Goal: Ask a question: Seek information or help from site administrators or community

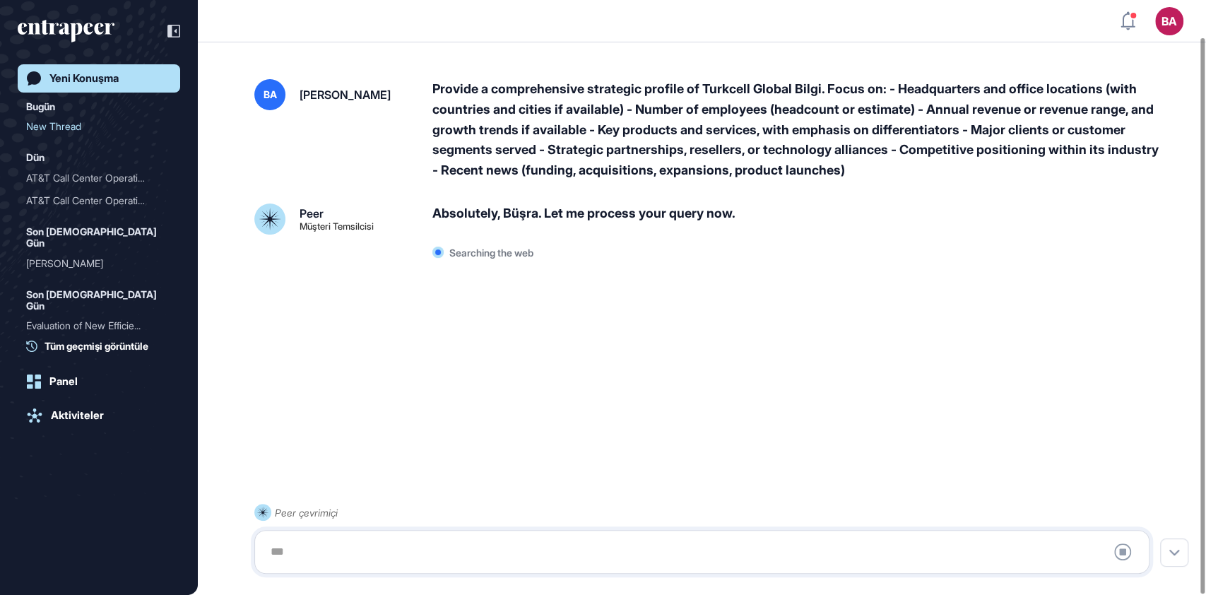
scroll to position [40, 0]
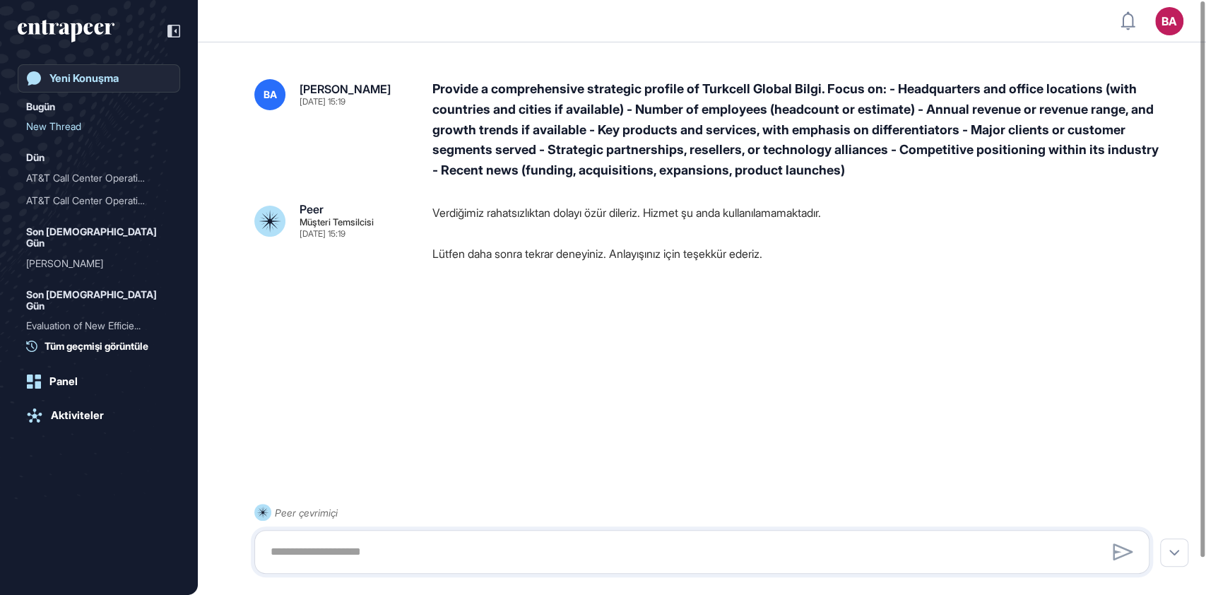
click at [80, 76] on div "Yeni Konuşma" at bounding box center [83, 78] width 69 height 13
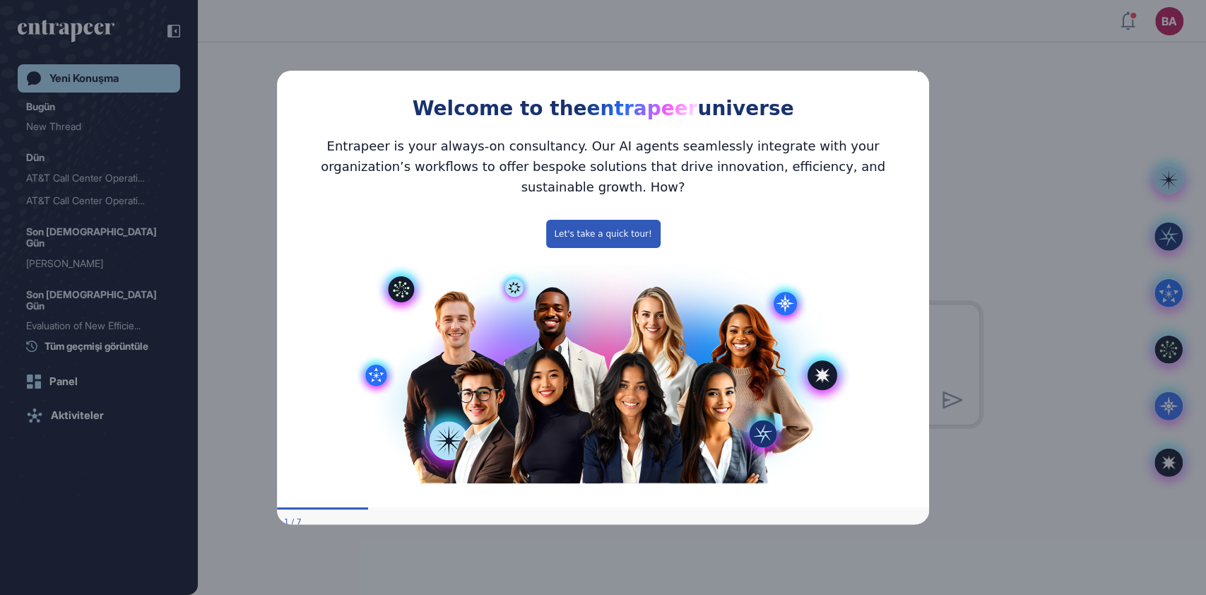
click at [918, 82] on div "Welcome to the entrapeer universe" at bounding box center [603, 92] width 652 height 64
click at [919, 71] on icon "Close Preview" at bounding box center [921, 69] width 6 height 6
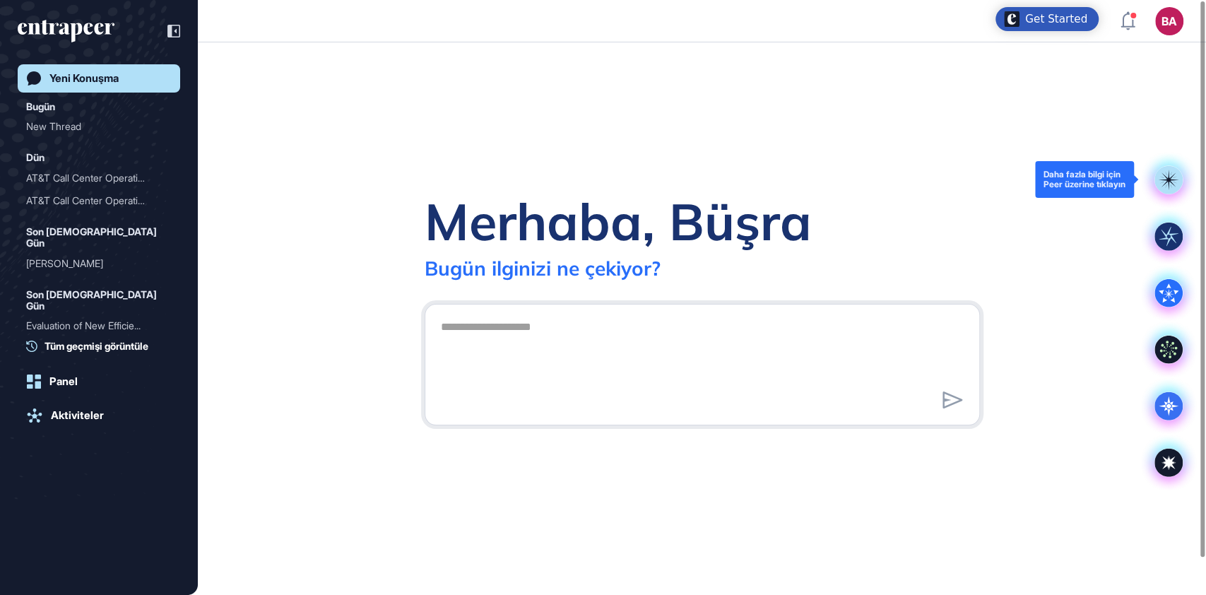
click at [1170, 186] on rect at bounding box center [1169, 180] width 28 height 28
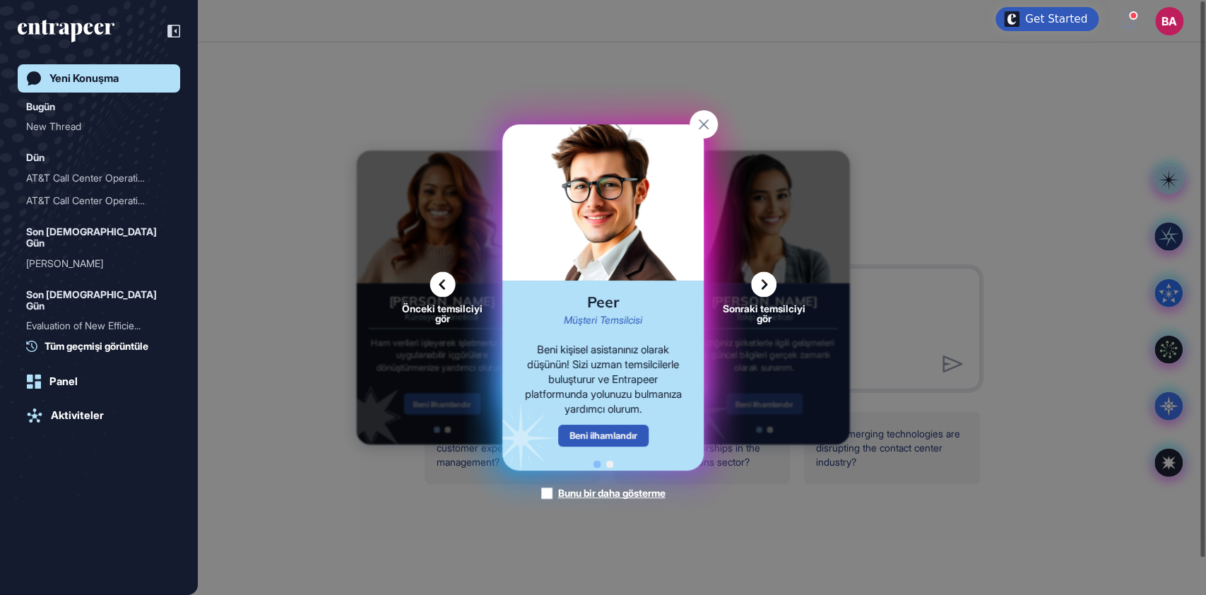
click at [762, 283] on icon at bounding box center [763, 284] width 25 height 25
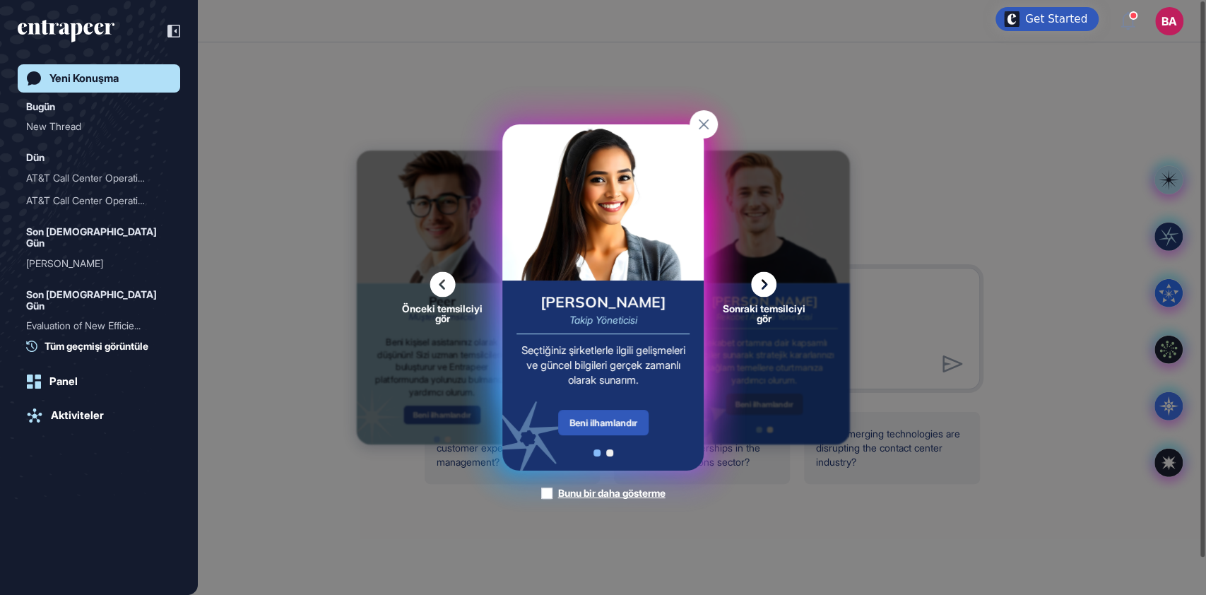
click at [762, 283] on icon at bounding box center [763, 284] width 25 height 25
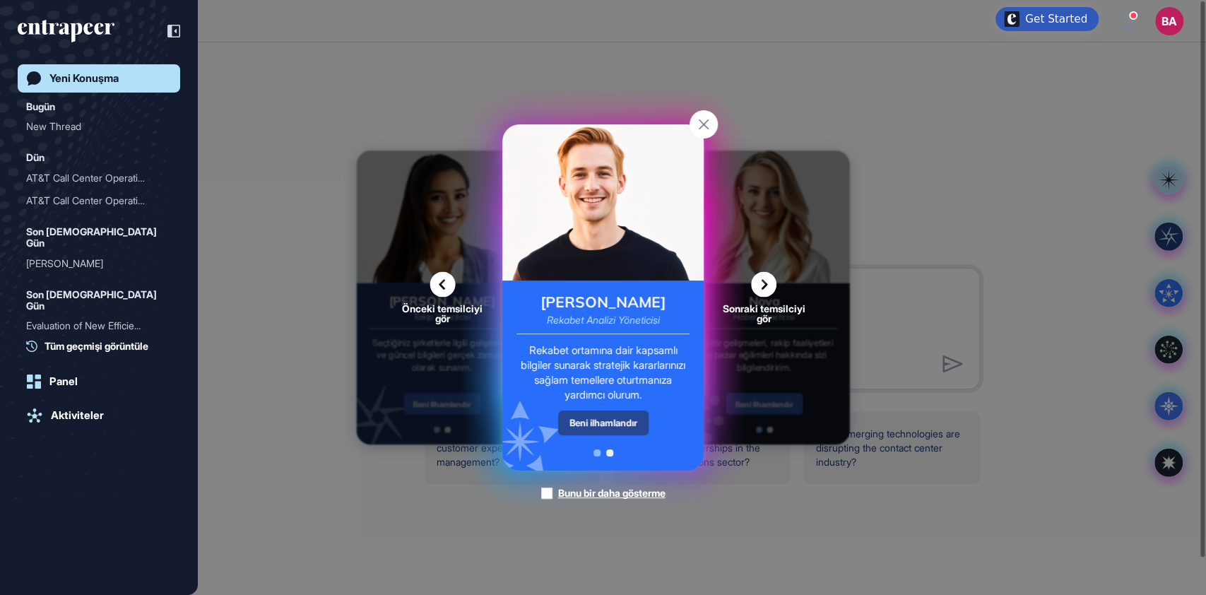
click at [605, 427] on div "Beni ilhamlandır" at bounding box center [603, 423] width 90 height 25
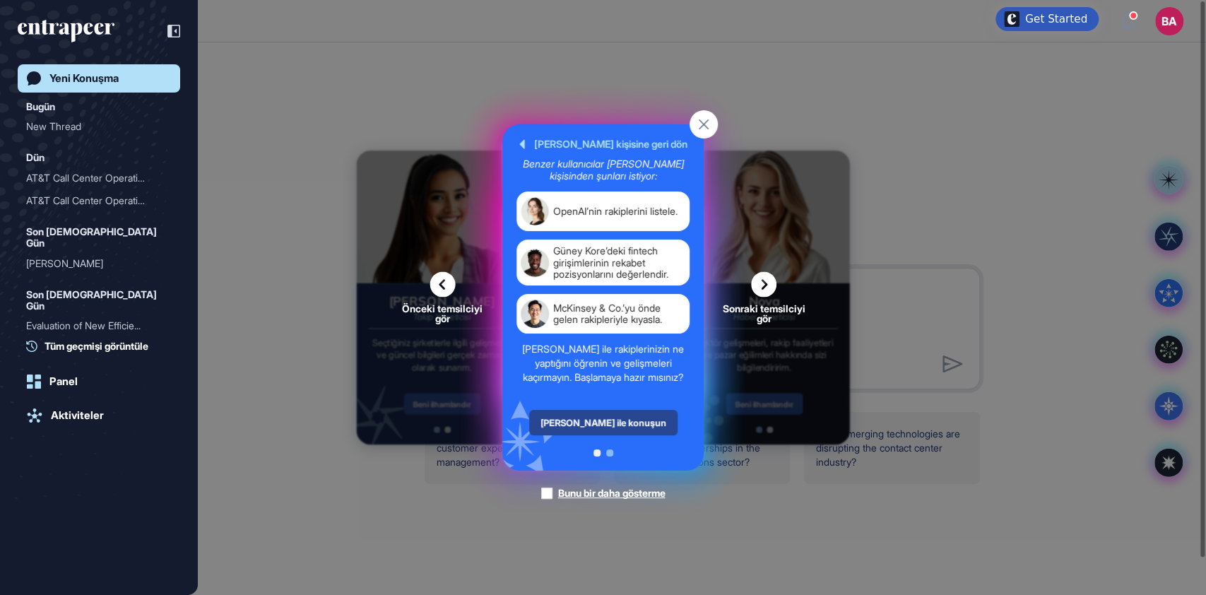
click at [603, 419] on div "Nash ile konuşun" at bounding box center [603, 422] width 148 height 25
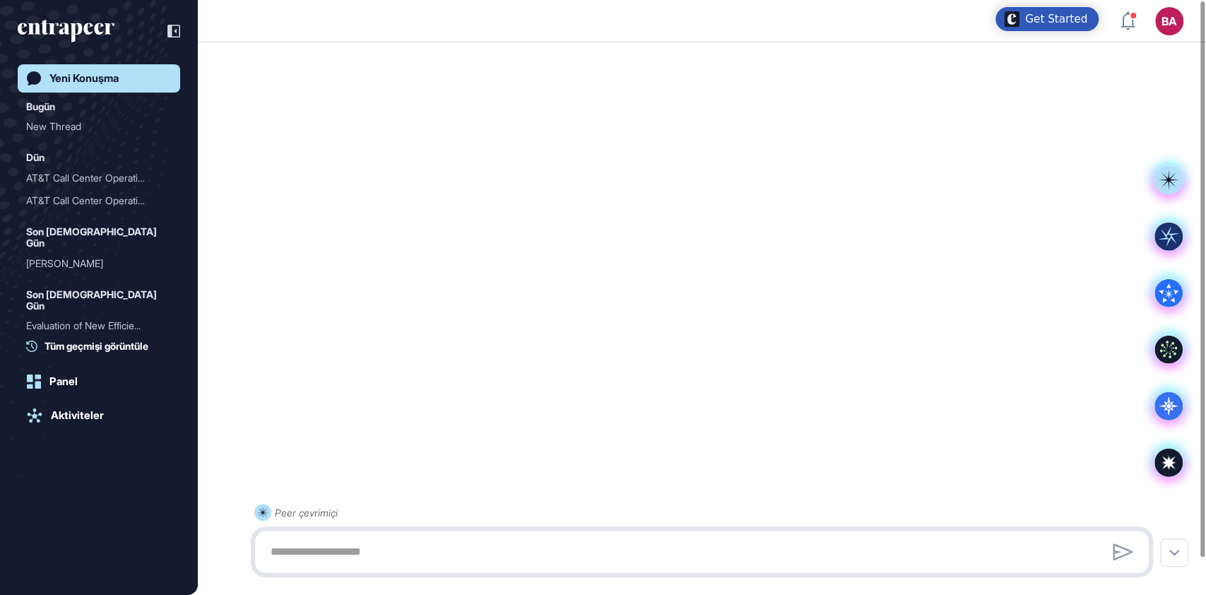
click at [403, 557] on textarea at bounding box center [702, 552] width 880 height 28
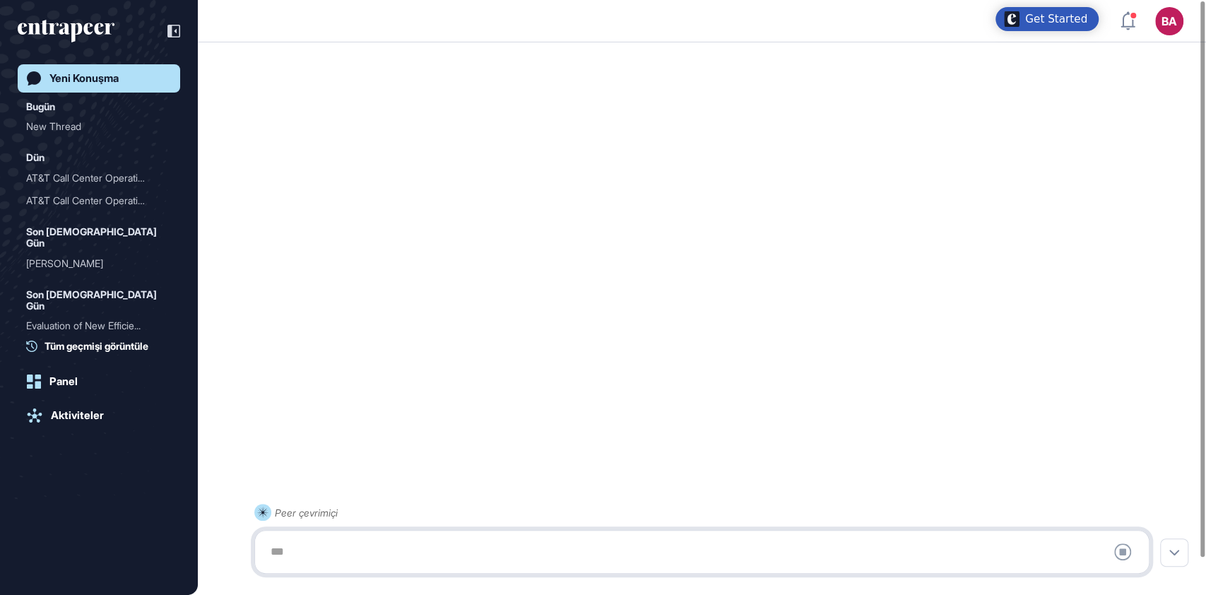
paste textarea "**********"
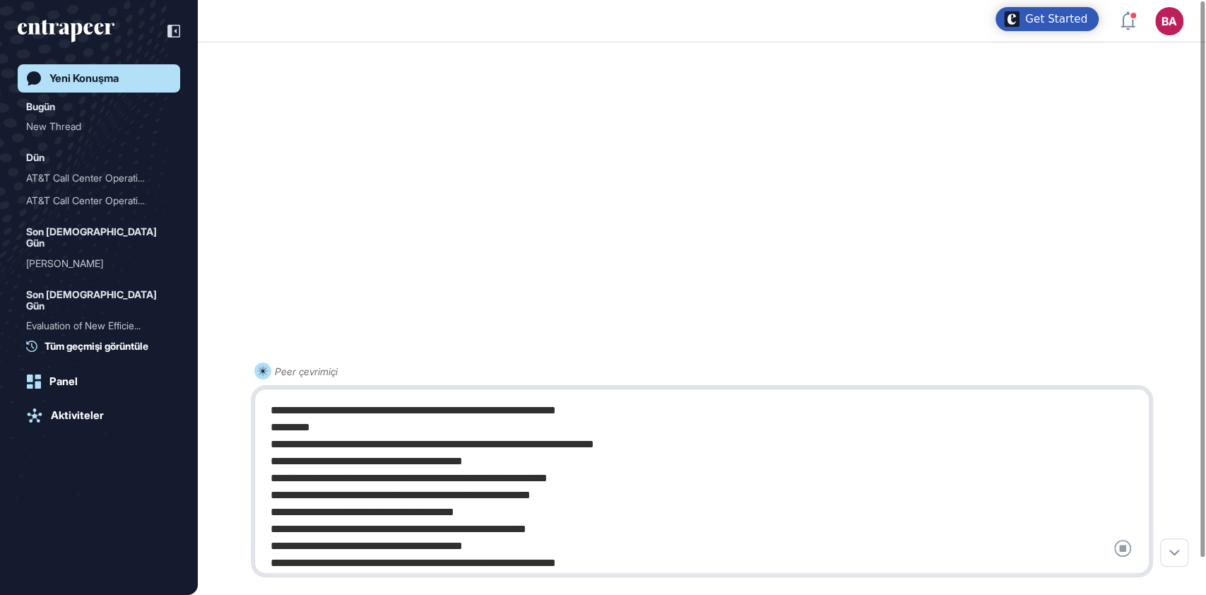
scroll to position [4, 0]
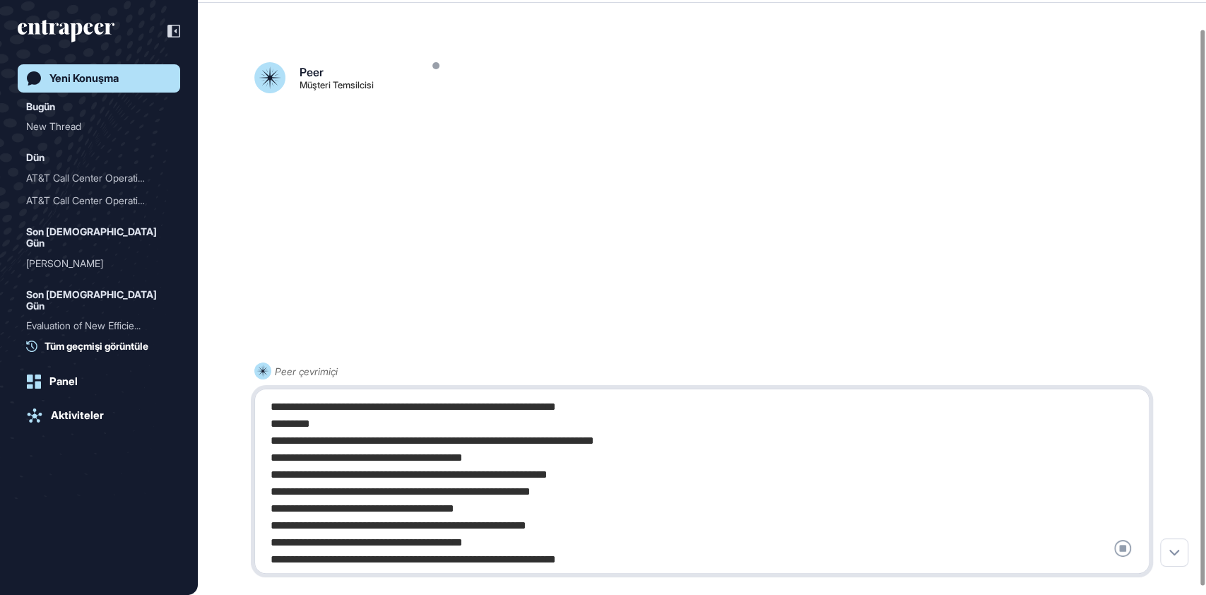
scroll to position [40, 0]
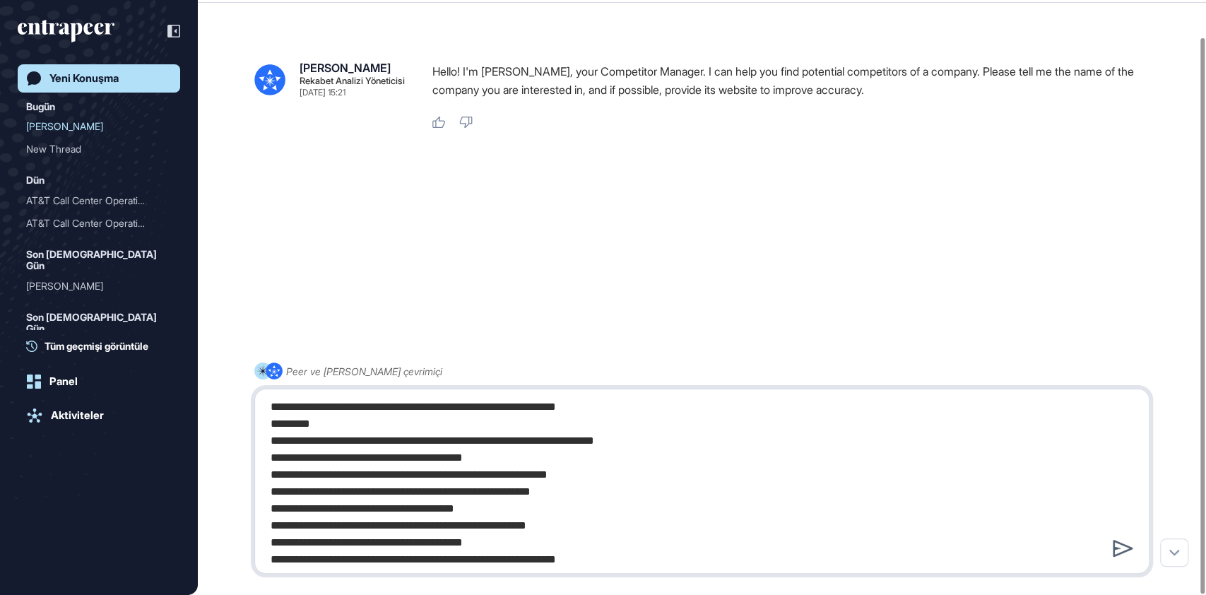
type textarea "**********"
click at [1116, 538] on div at bounding box center [1123, 548] width 28 height 24
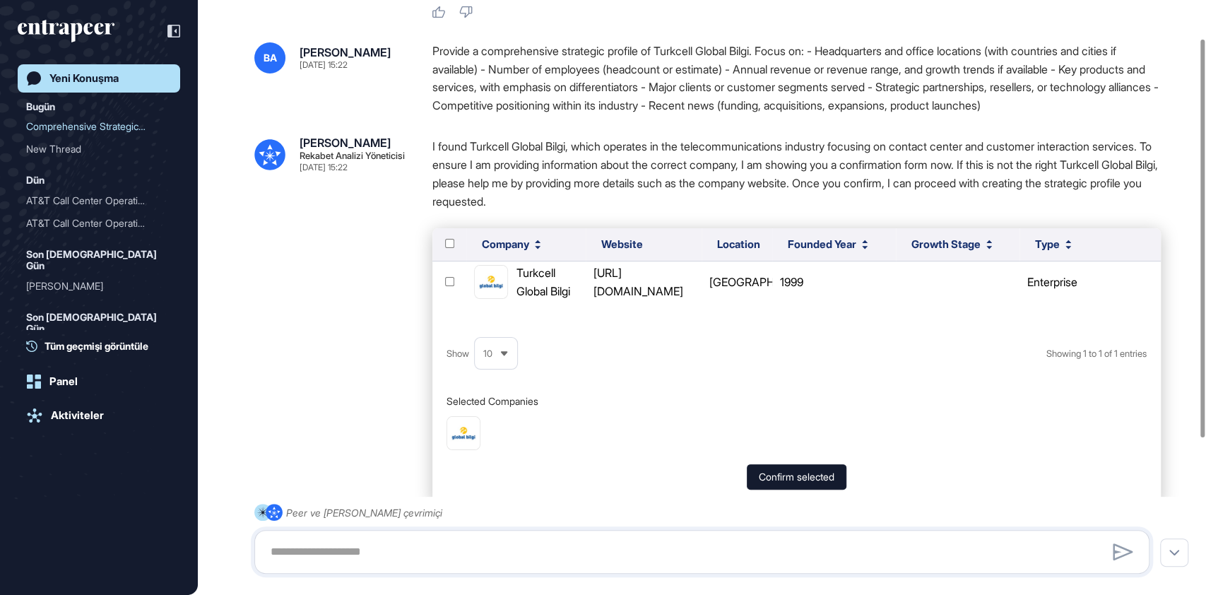
scroll to position [290, 0]
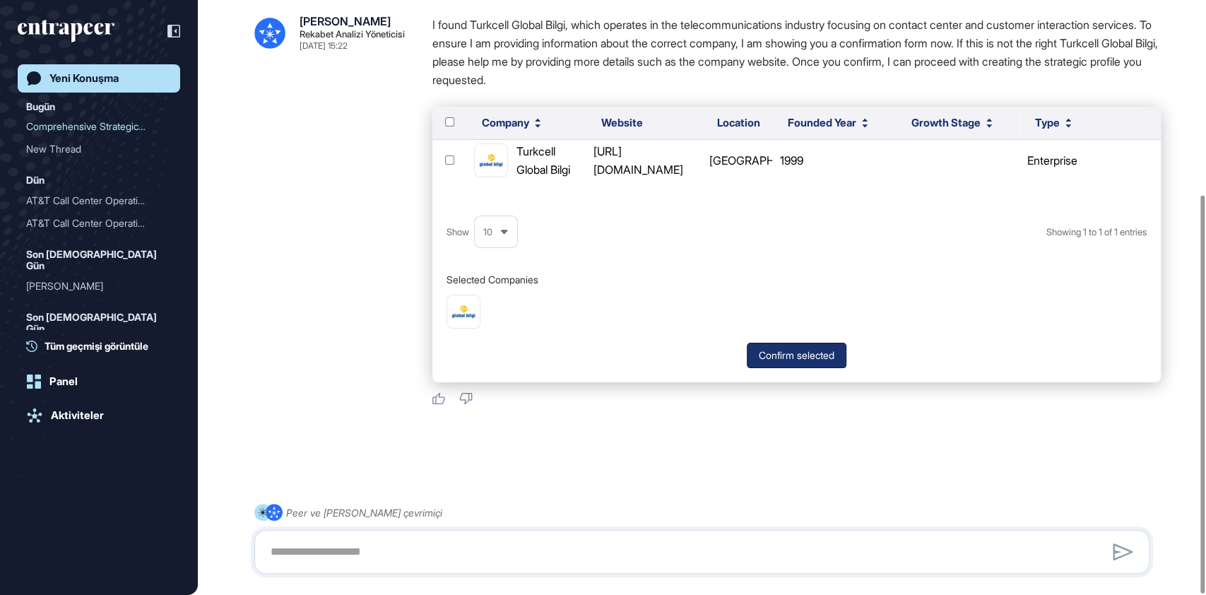
click at [790, 350] on button "Confirm selected" at bounding box center [797, 355] width 100 height 25
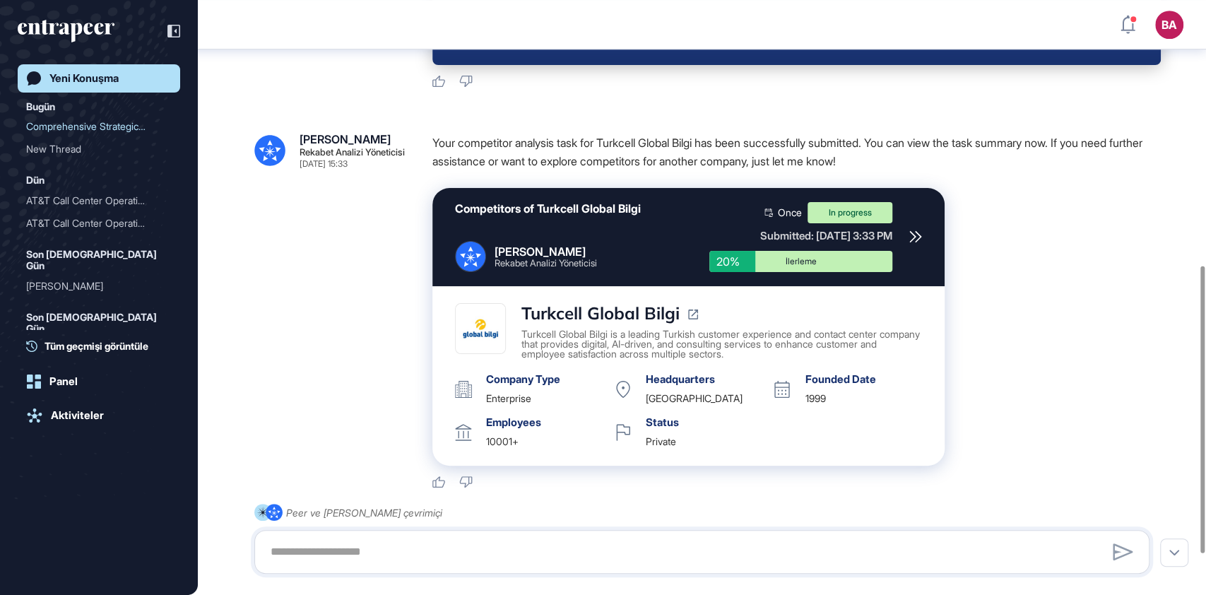
scroll to position [634, 0]
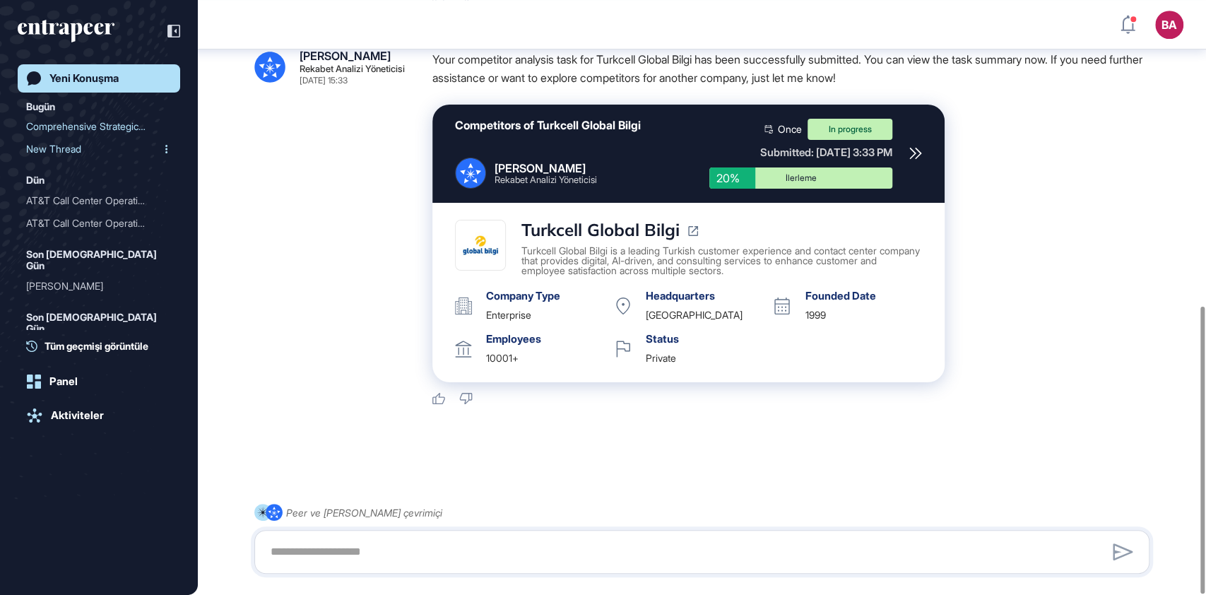
click at [89, 152] on div "New Thread" at bounding box center [93, 149] width 134 height 23
click at [85, 22] on icon "entrapeer-logo" at bounding box center [66, 31] width 97 height 23
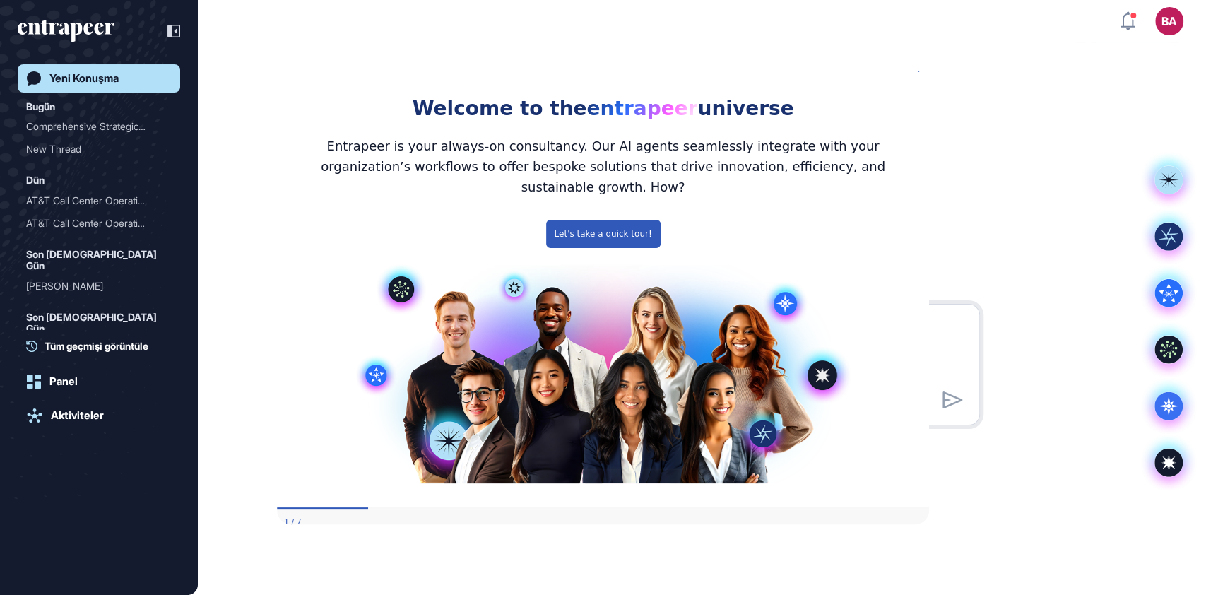
click at [922, 71] on icon "Close Preview" at bounding box center [921, 69] width 6 height 6
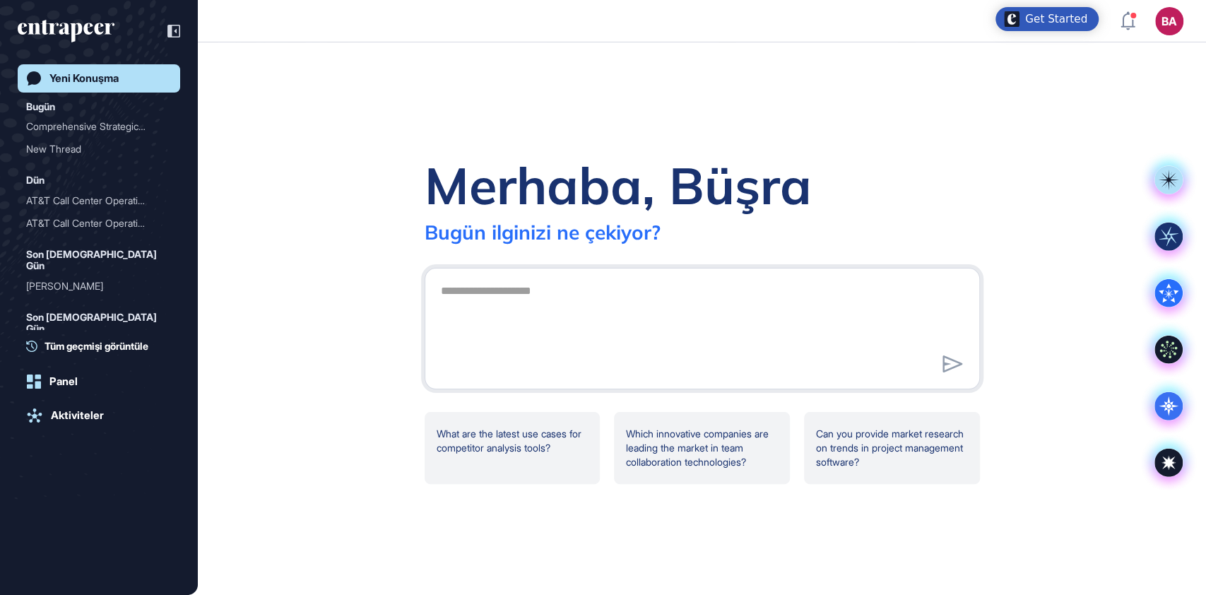
scroll to position [594, 1205]
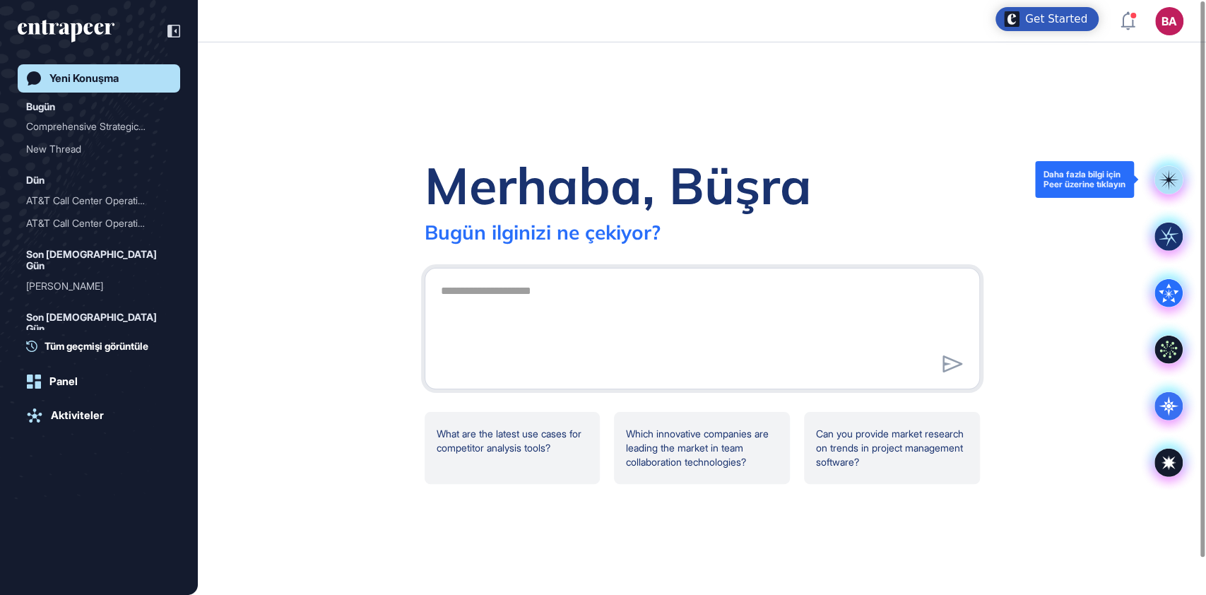
click at [1171, 177] on icon at bounding box center [1168, 180] width 20 height 20
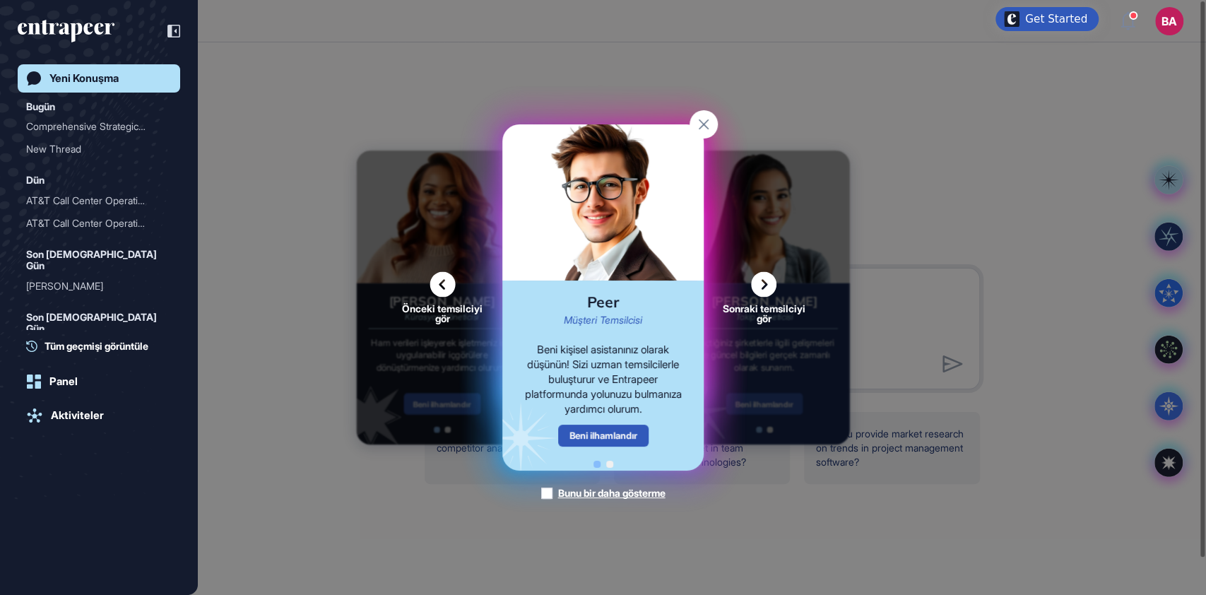
click at [762, 285] on icon at bounding box center [763, 284] width 25 height 25
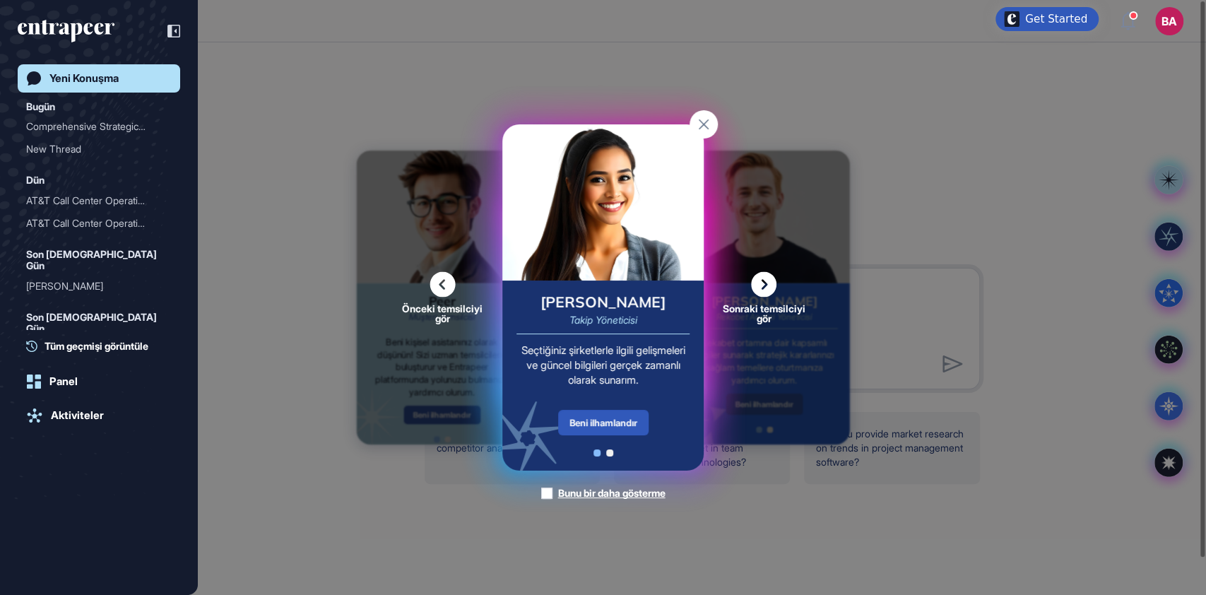
click at [769, 281] on icon at bounding box center [763, 284] width 25 height 25
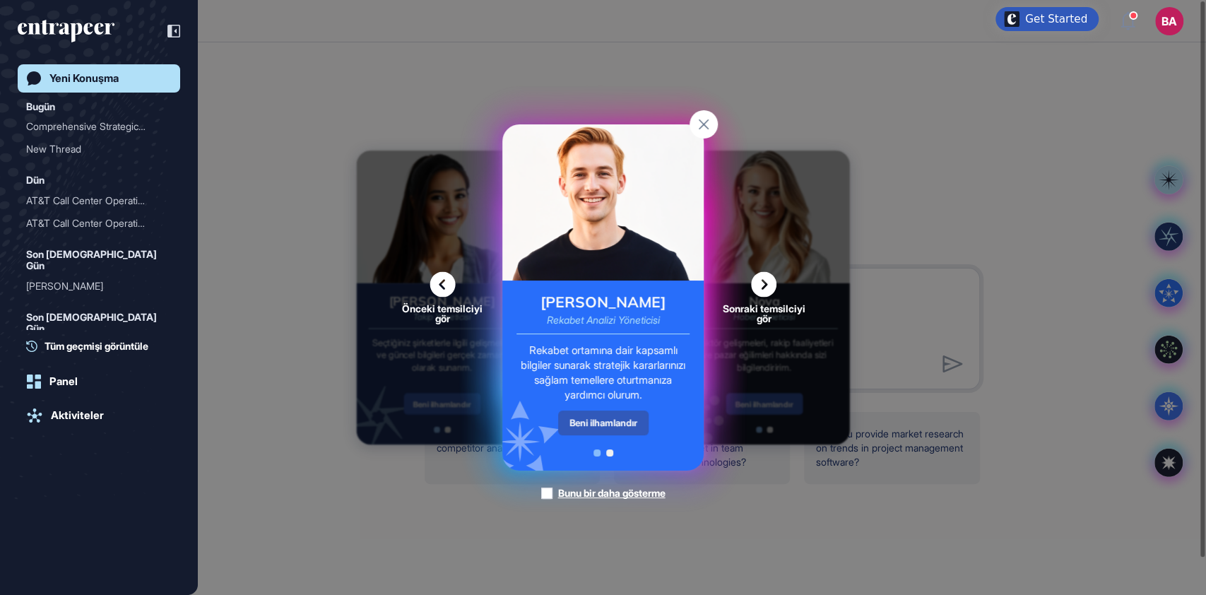
click at [760, 287] on icon at bounding box center [763, 284] width 25 height 25
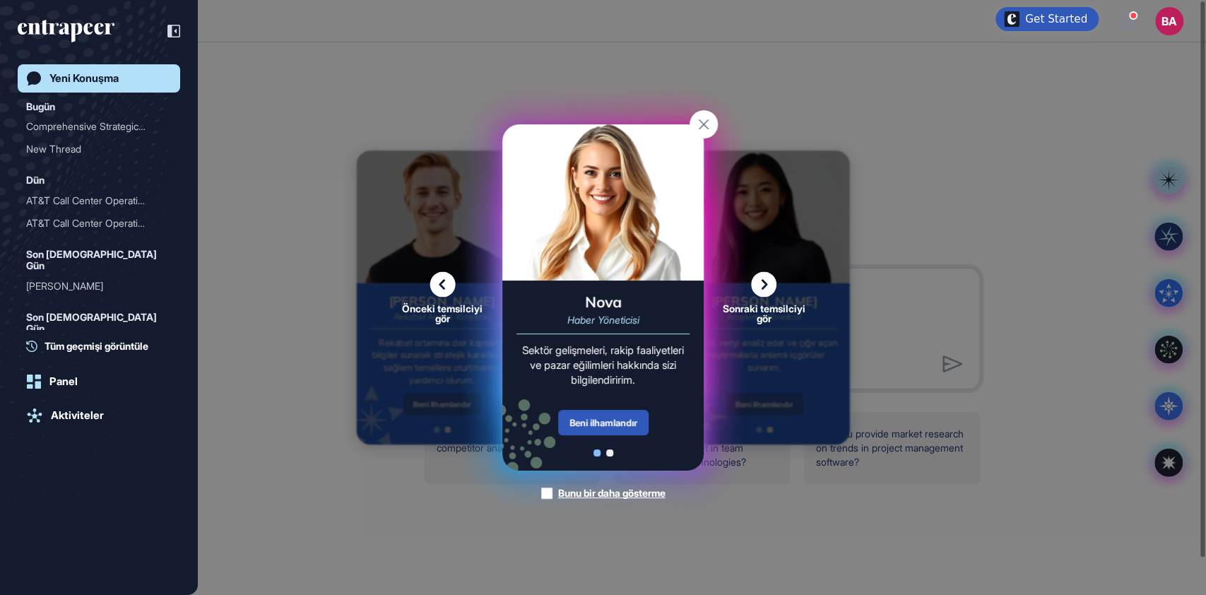
click at [755, 285] on icon at bounding box center [763, 284] width 25 height 25
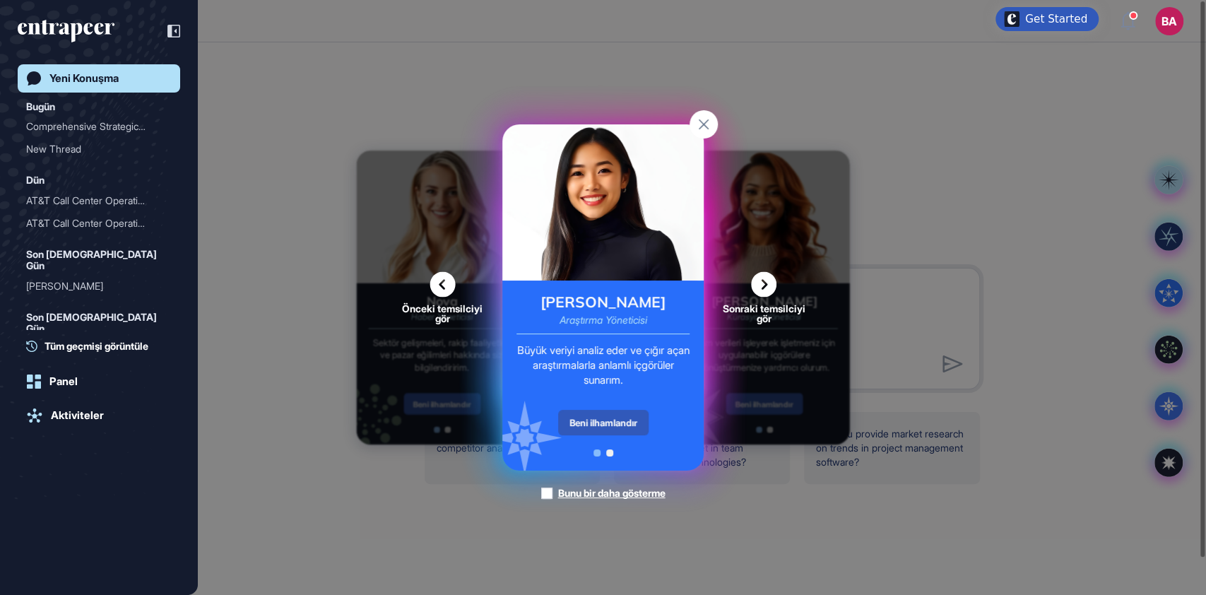
click at [767, 281] on icon at bounding box center [763, 284] width 25 height 25
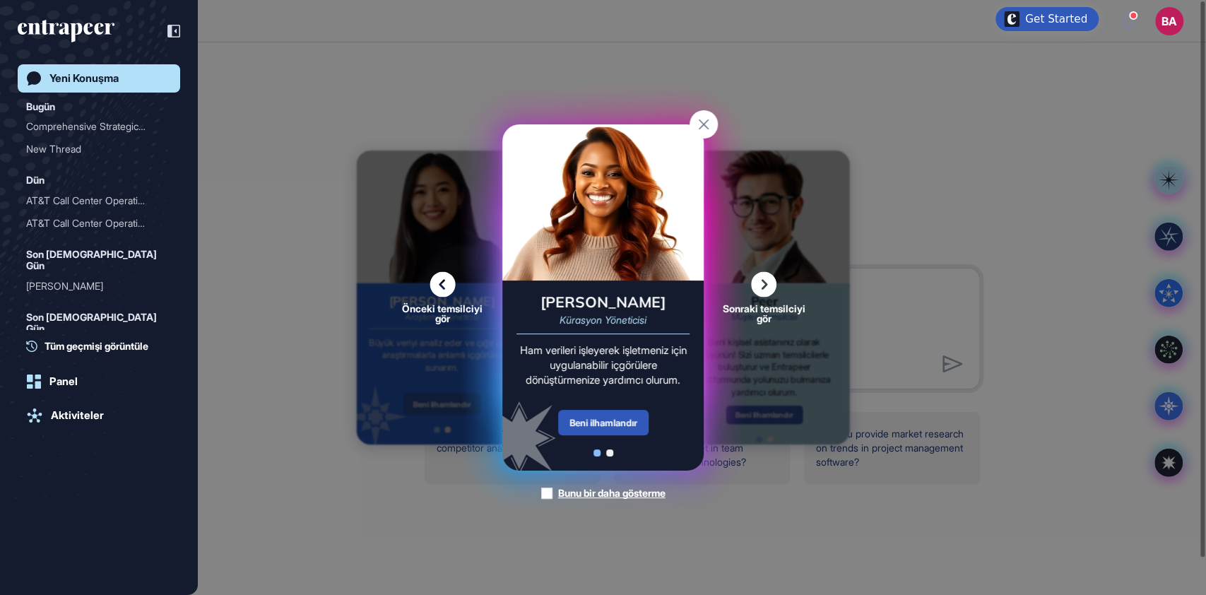
click at [757, 294] on icon at bounding box center [763, 284] width 25 height 25
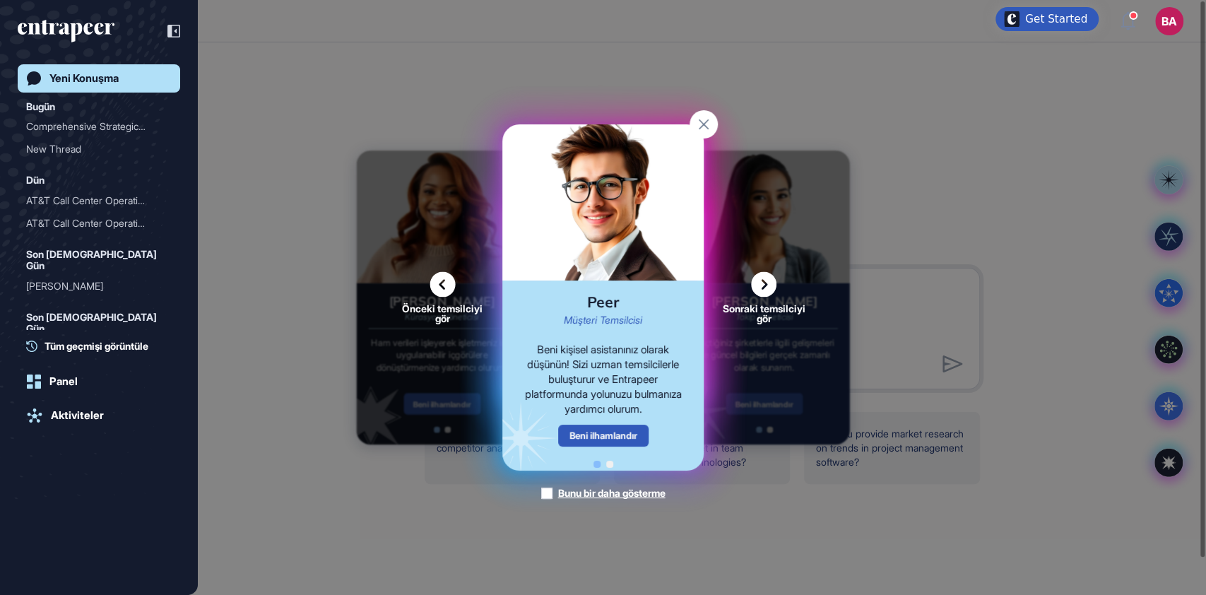
click at [761, 285] on icon at bounding box center [763, 284] width 25 height 25
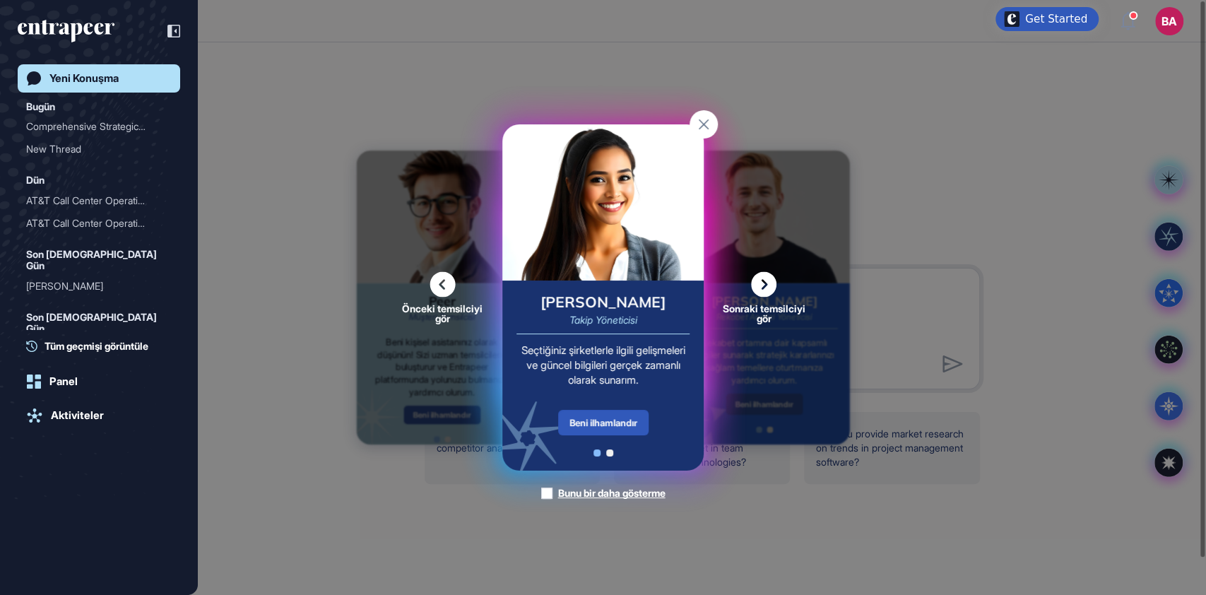
click at [699, 122] on rect at bounding box center [704, 124] width 28 height 28
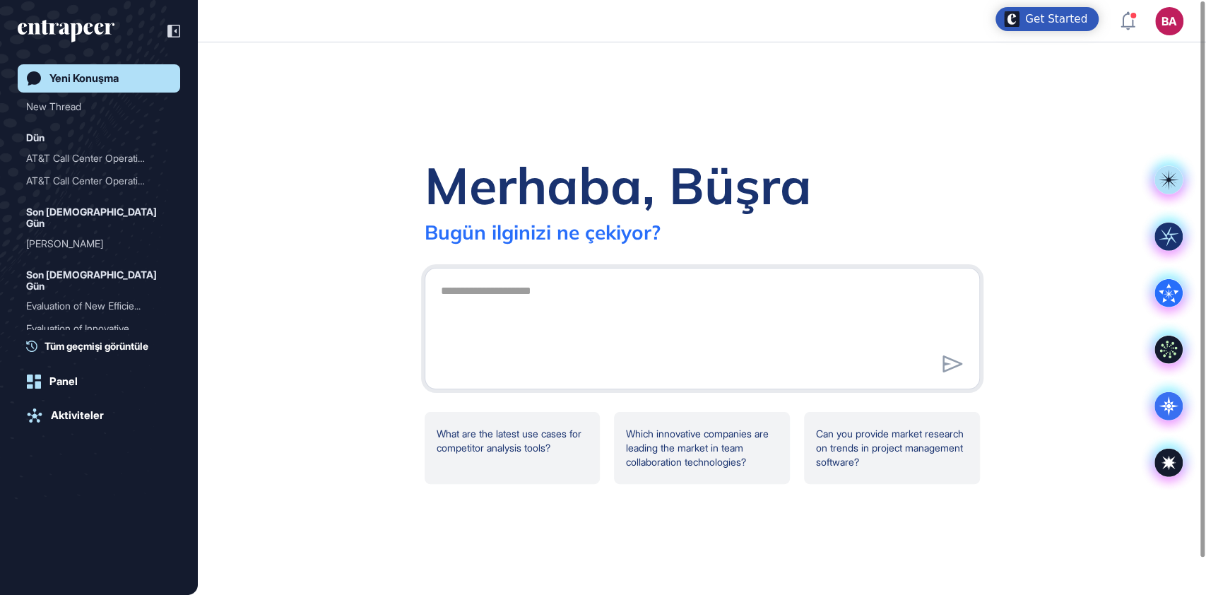
scroll to position [0, 0]
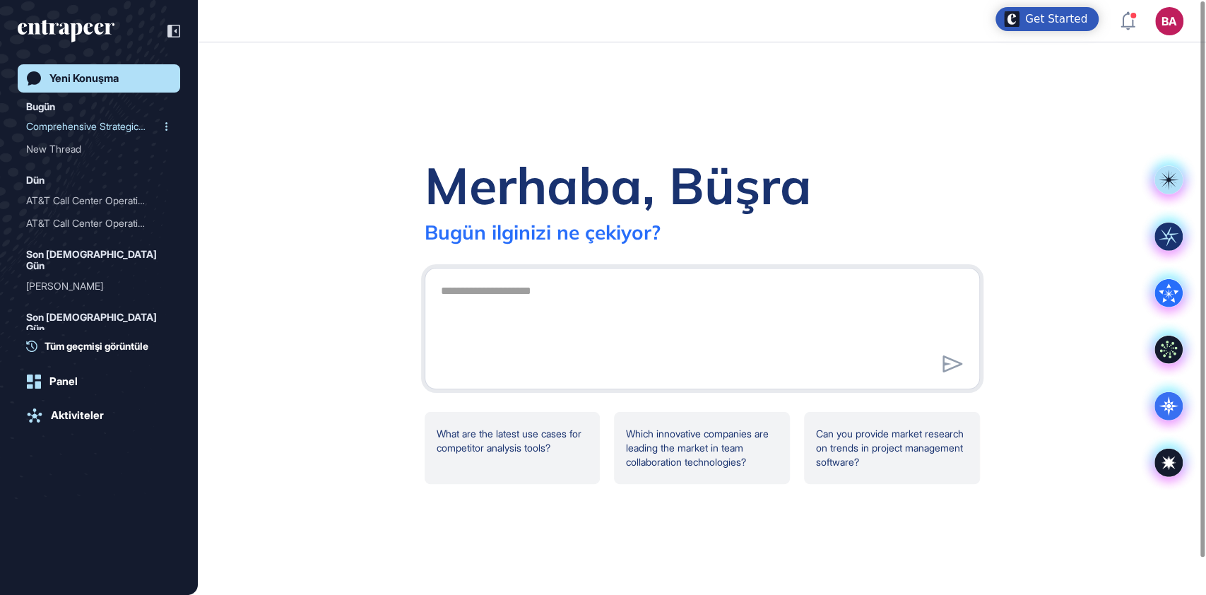
click at [85, 127] on div "Comprehensive Strategic P..." at bounding box center [93, 126] width 134 height 23
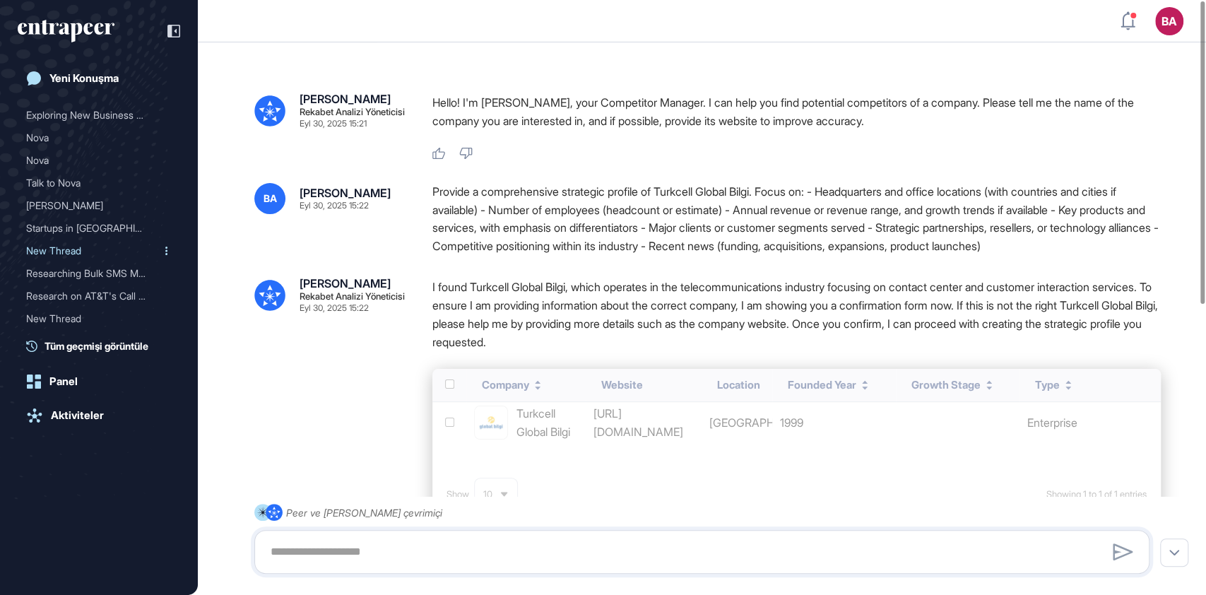
scroll to position [330, 0]
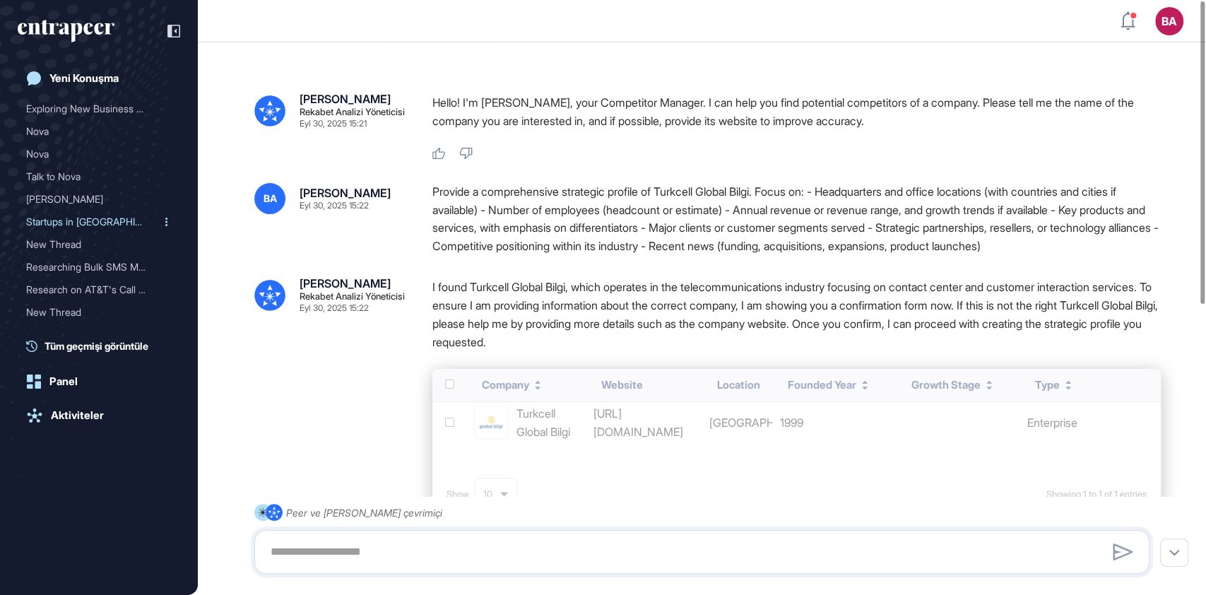
click at [87, 211] on div "Startups in Turkey Engage..." at bounding box center [93, 222] width 134 height 23
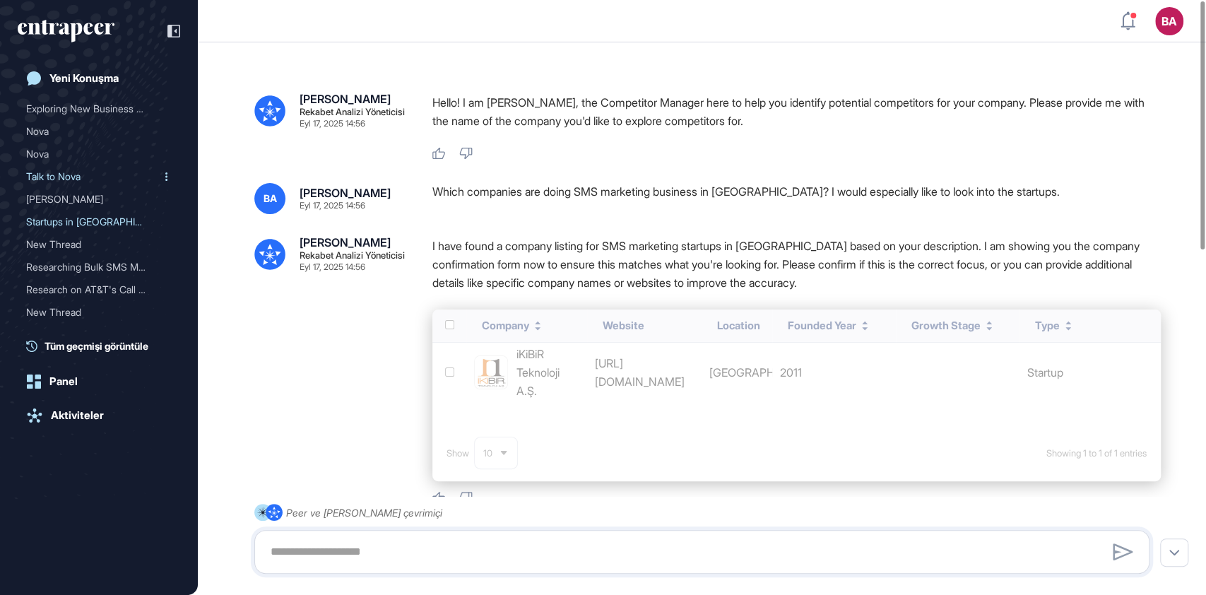
click at [63, 165] on div "Talk to Nova" at bounding box center [93, 176] width 134 height 23
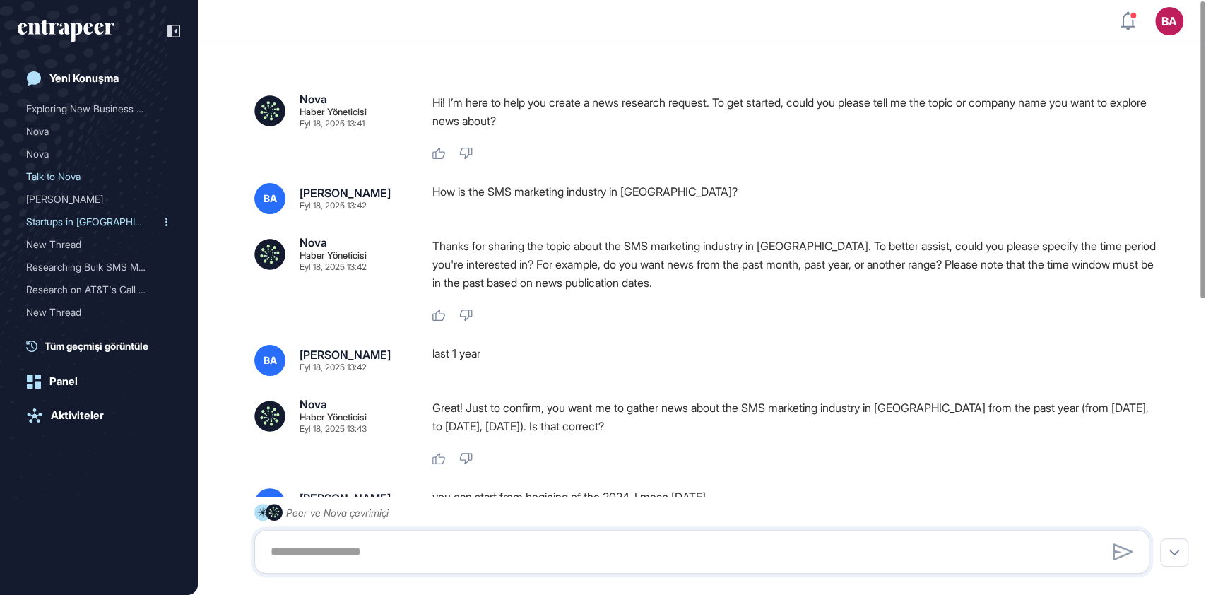
scroll to position [236, 0]
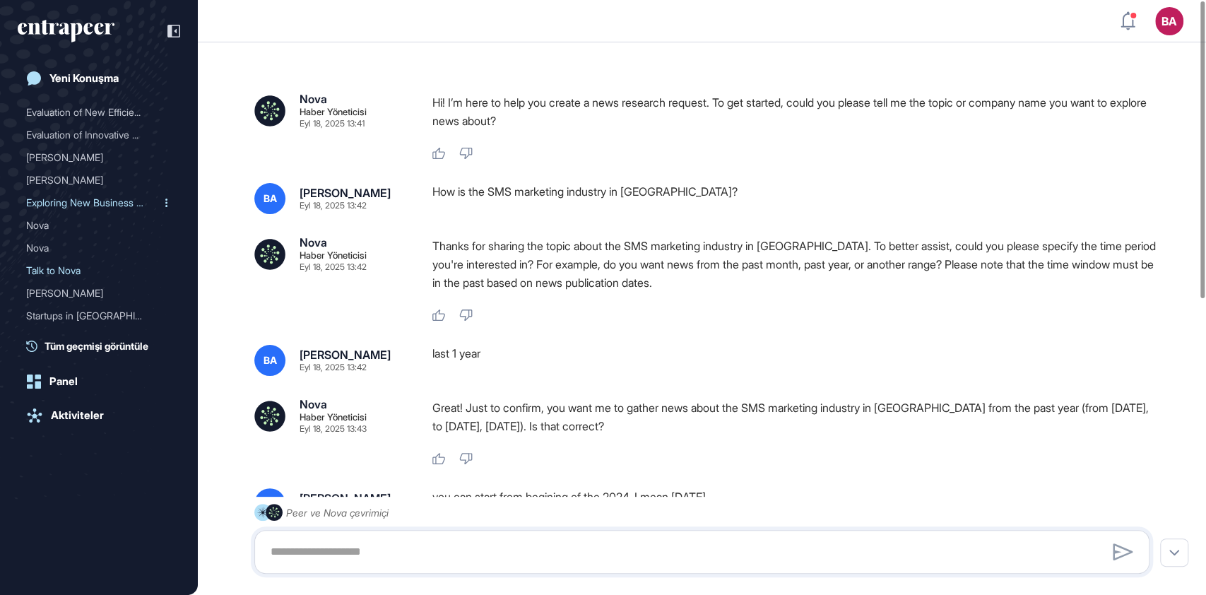
click at [76, 191] on div "Exploring New Business Op..." at bounding box center [93, 202] width 134 height 23
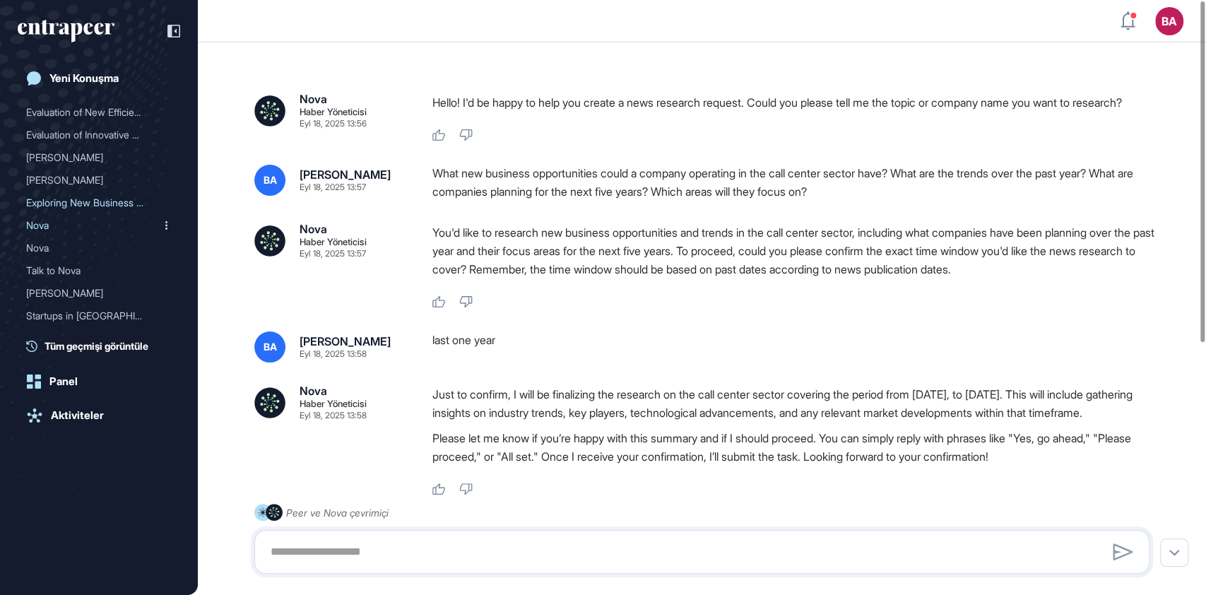
scroll to position [141, 0]
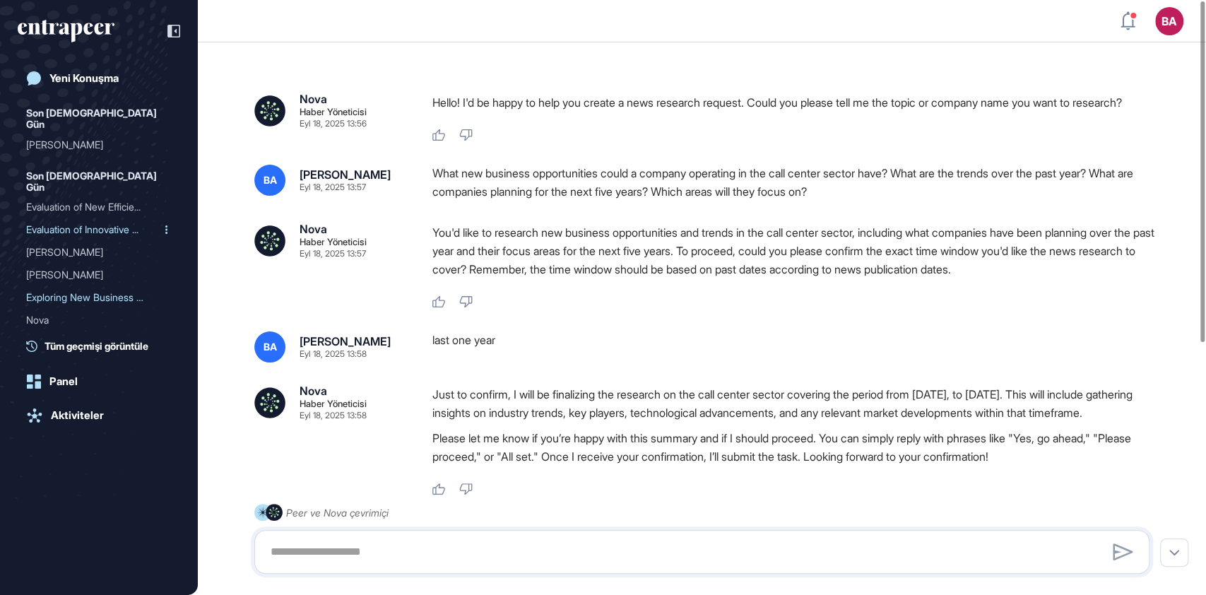
click at [81, 218] on div "Evaluation of Innovative ..." at bounding box center [93, 229] width 134 height 23
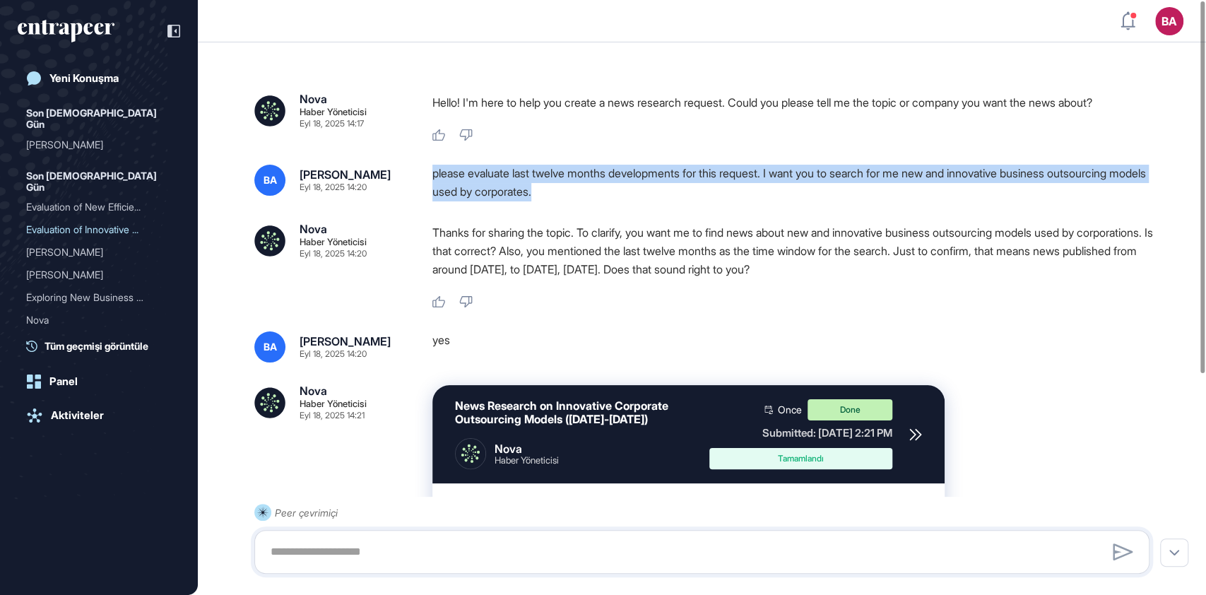
drag, startPoint x: 432, startPoint y: 170, endPoint x: 586, endPoint y: 201, distance: 157.0
click at [586, 201] on div "please evaluate last twelve months developments for this request. I want you to…" at bounding box center [796, 183] width 728 height 36
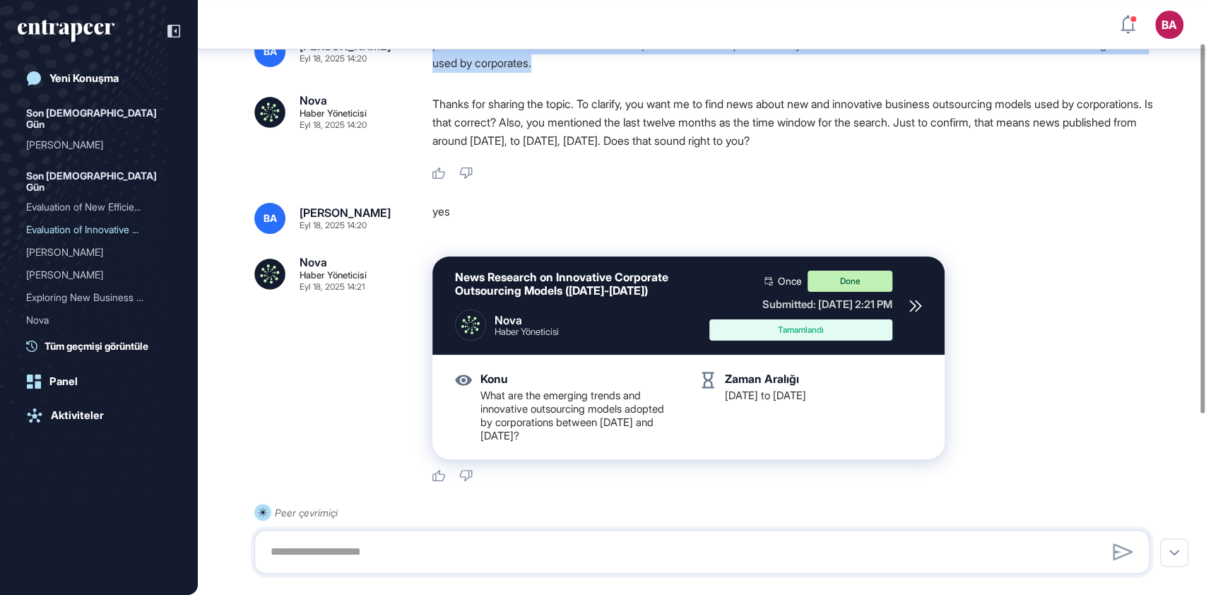
scroll to position [14, 0]
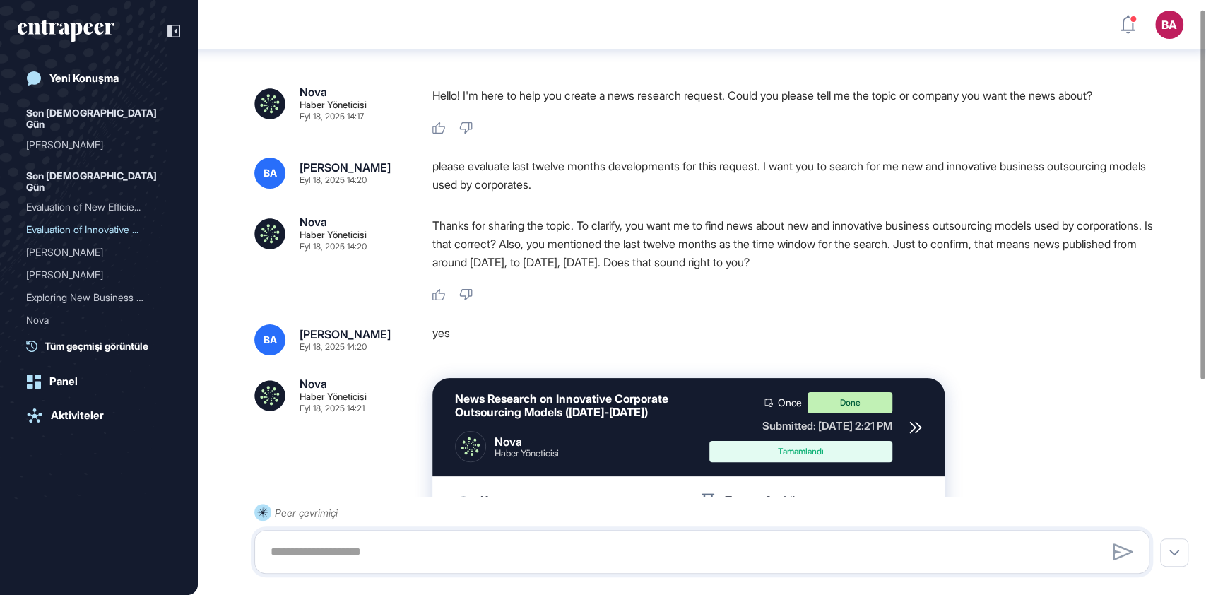
click at [915, 420] on div at bounding box center [915, 427] width 13 height 70
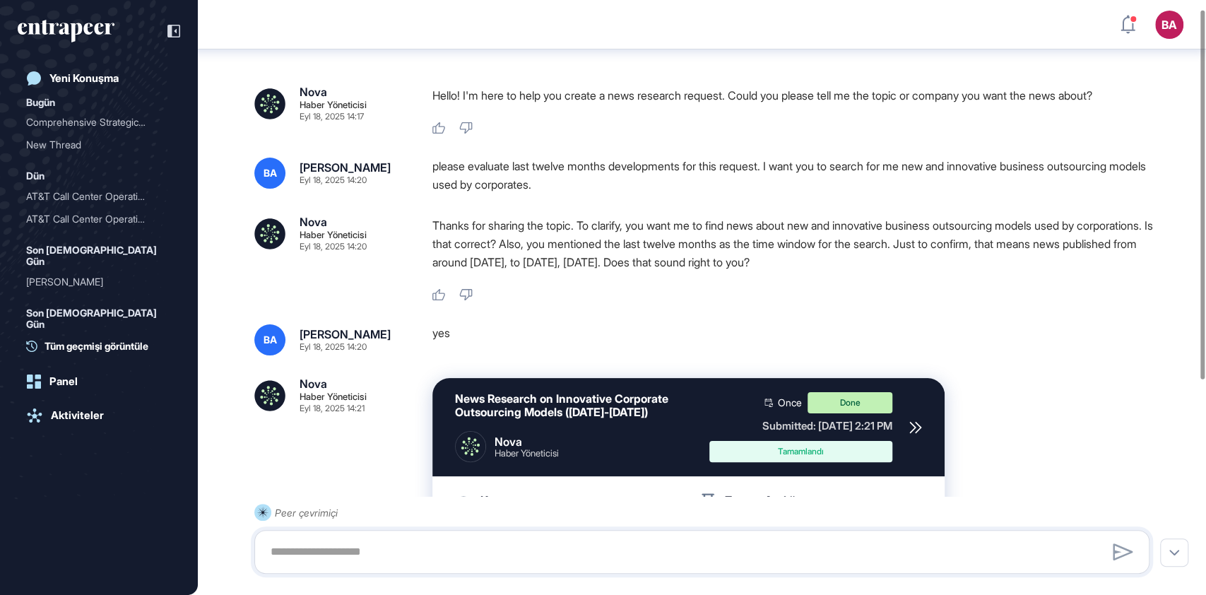
scroll to position [0, 0]
click at [92, 126] on div "Comprehensive Strategic P..." at bounding box center [93, 126] width 134 height 23
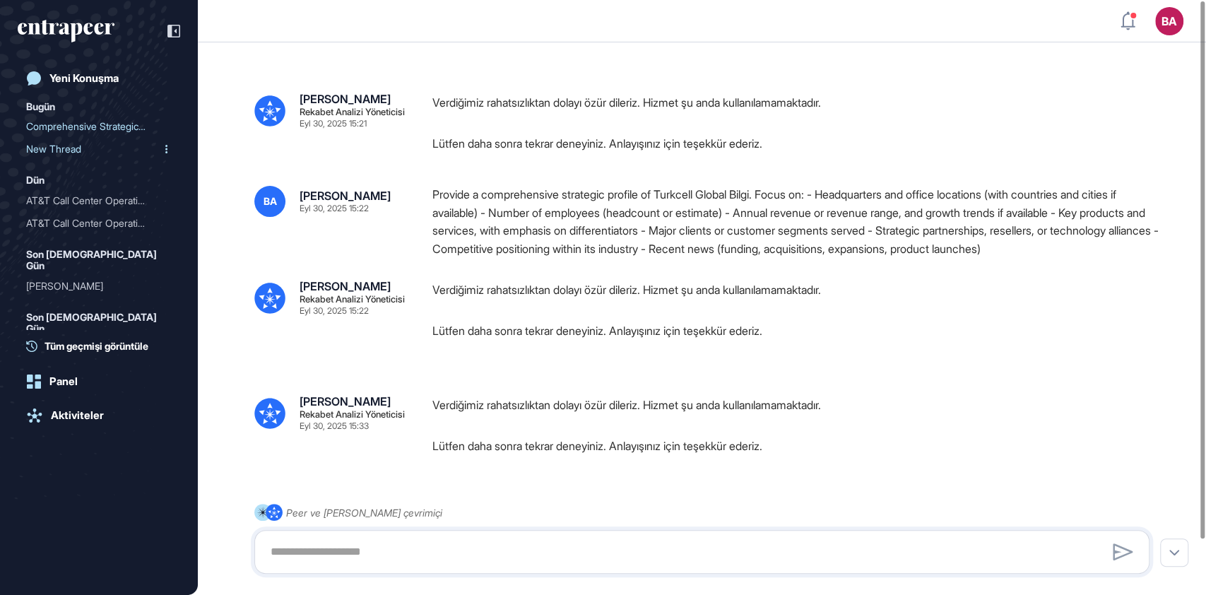
click at [72, 148] on div "New Thread" at bounding box center [93, 149] width 134 height 23
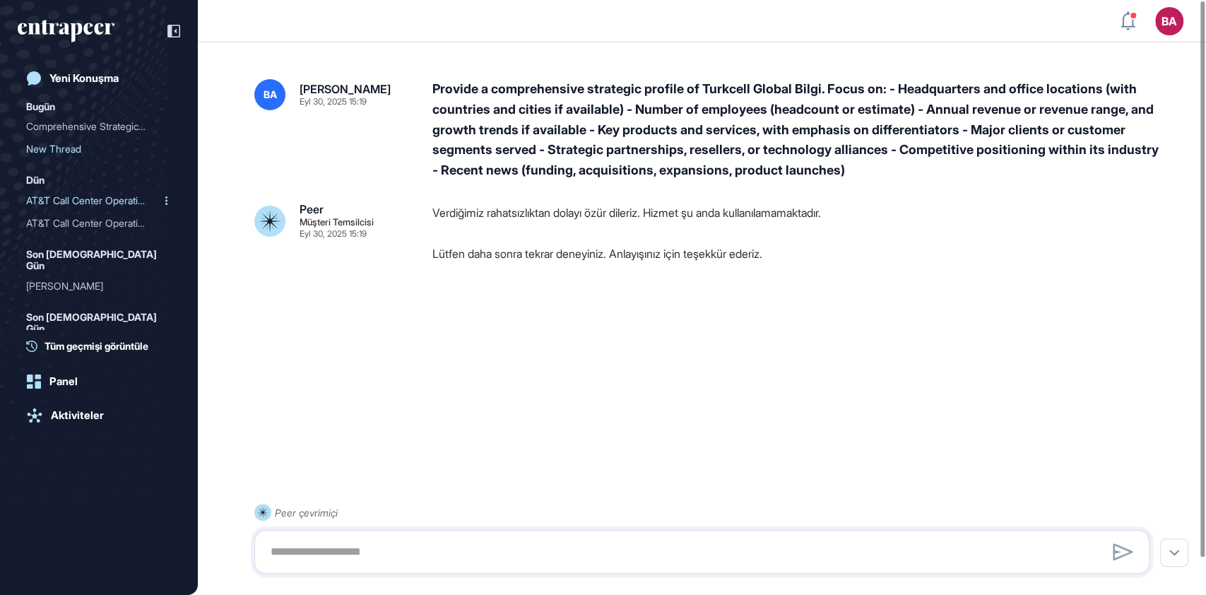
click at [79, 203] on div "AT&T Call Center Operatio..." at bounding box center [93, 200] width 134 height 23
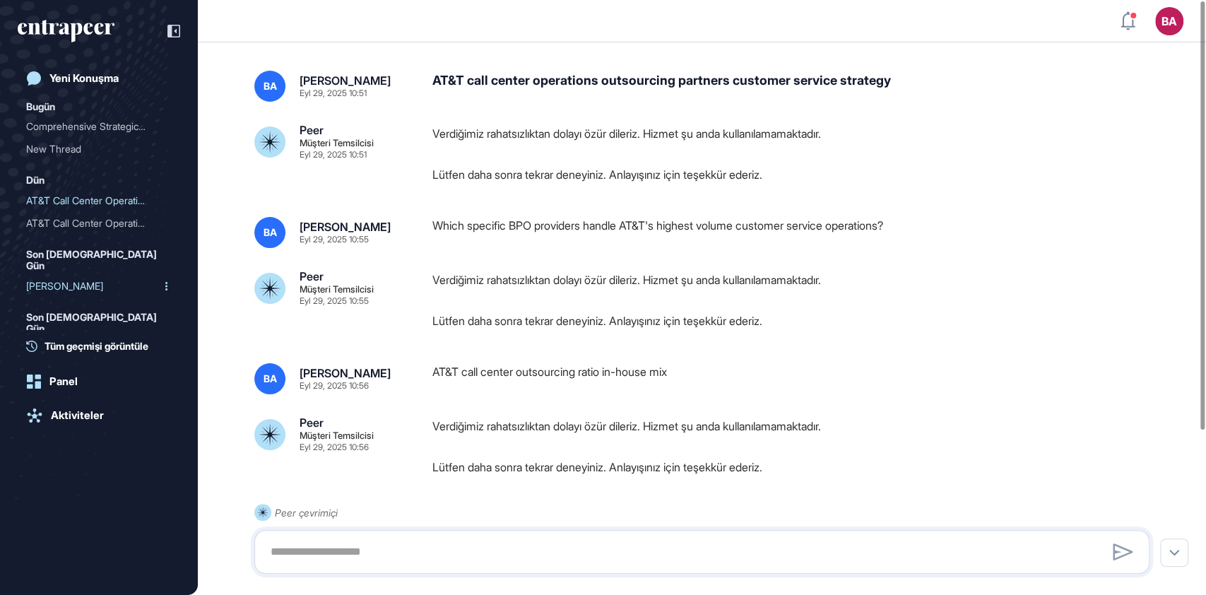
click at [49, 276] on div "[PERSON_NAME]" at bounding box center [93, 286] width 134 height 23
